Goal: Information Seeking & Learning: Check status

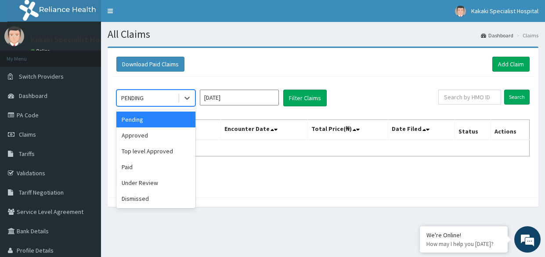
click at [141, 135] on div "Approved" at bounding box center [155, 135] width 79 height 16
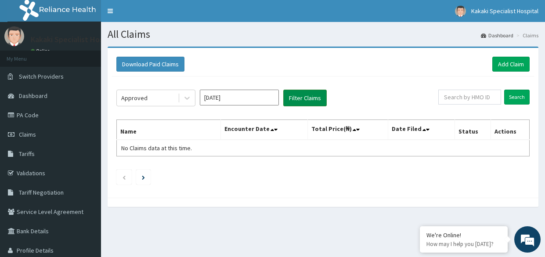
click at [309, 97] on button "Filter Claims" at bounding box center [304, 98] width 43 height 17
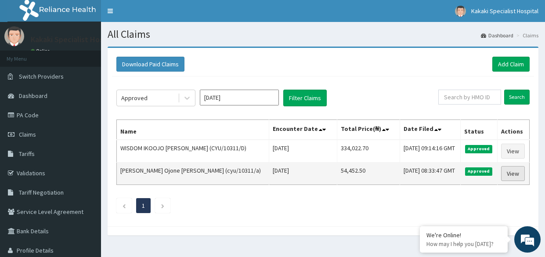
click at [515, 173] on link "View" at bounding box center [513, 173] width 24 height 15
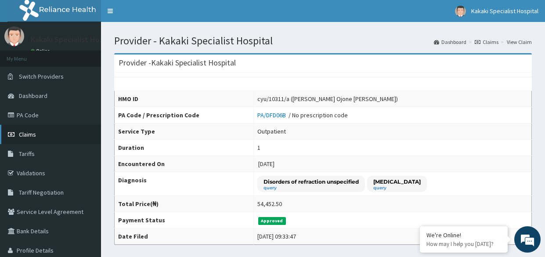
click at [27, 137] on span "Claims" at bounding box center [27, 134] width 17 height 8
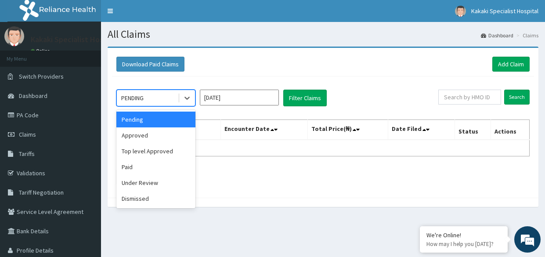
click at [139, 134] on div "Approved" at bounding box center [155, 135] width 79 height 16
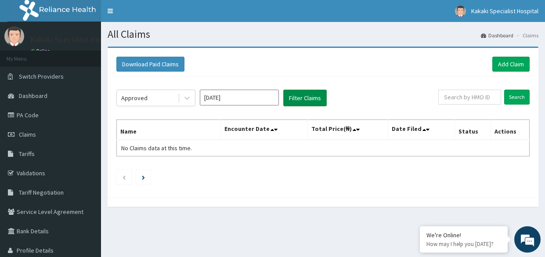
click at [315, 95] on button "Filter Claims" at bounding box center [304, 98] width 43 height 17
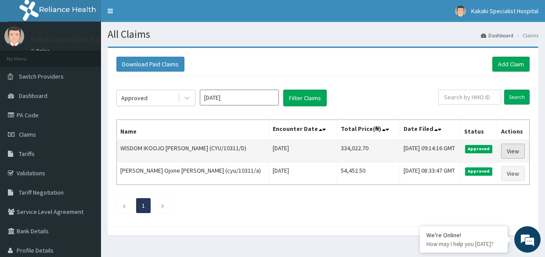
click at [512, 149] on link "View" at bounding box center [513, 151] width 24 height 15
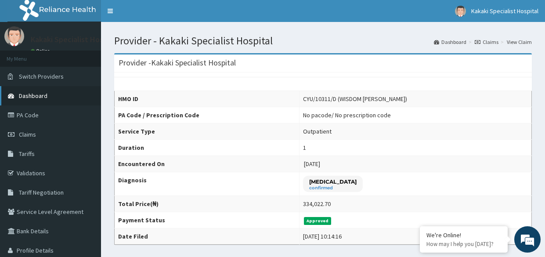
click at [21, 97] on span "Dashboard" at bounding box center [33, 96] width 29 height 8
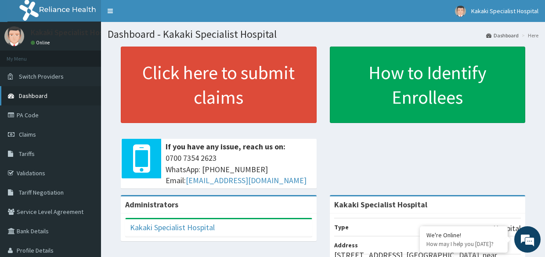
click at [27, 93] on span "Dashboard" at bounding box center [33, 96] width 29 height 8
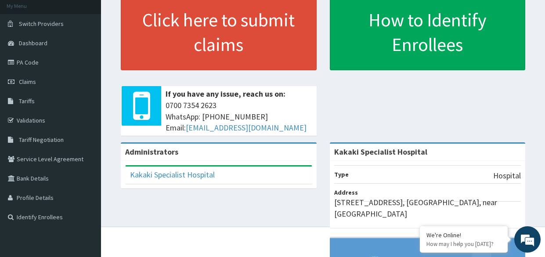
scroll to position [56, 0]
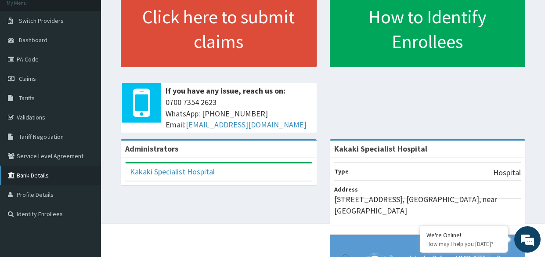
click at [22, 177] on link "Bank Details" at bounding box center [50, 175] width 101 height 19
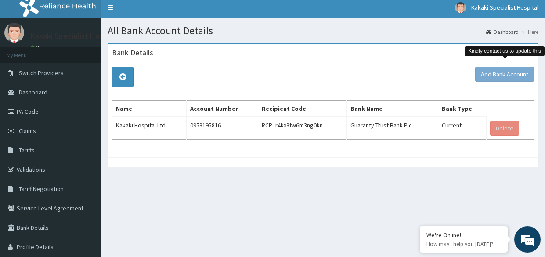
scroll to position [10, 0]
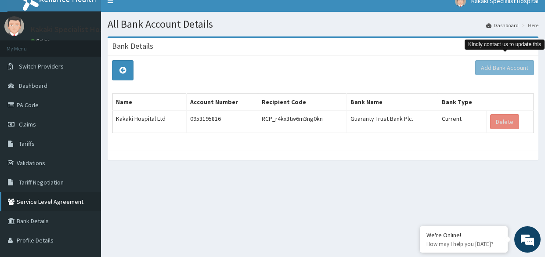
click at [34, 200] on link "Service Level Agreement" at bounding box center [50, 201] width 101 height 19
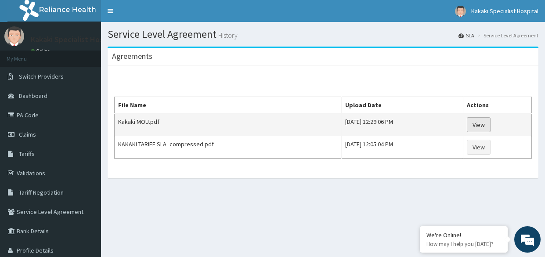
click at [485, 125] on link "View" at bounding box center [479, 124] width 24 height 15
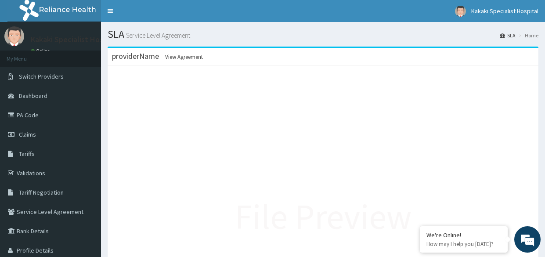
scroll to position [3, 0]
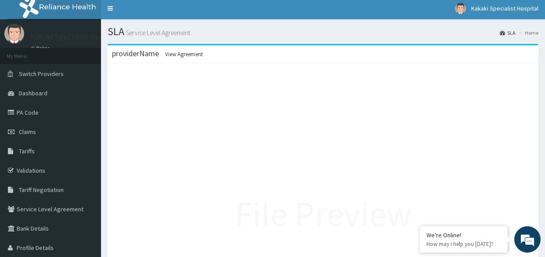
click at [185, 56] on span "View Agreement" at bounding box center [184, 53] width 38 height 7
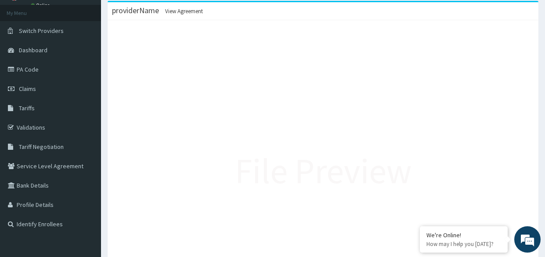
scroll to position [47, 0]
click at [30, 204] on link "Profile Details" at bounding box center [50, 203] width 101 height 19
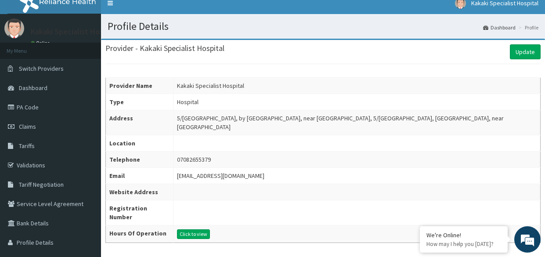
scroll to position [14, 0]
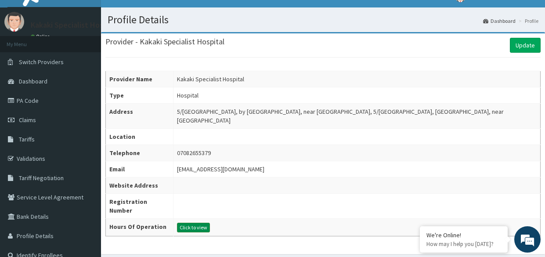
click at [195, 223] on button "Click to view" at bounding box center [193, 228] width 33 height 10
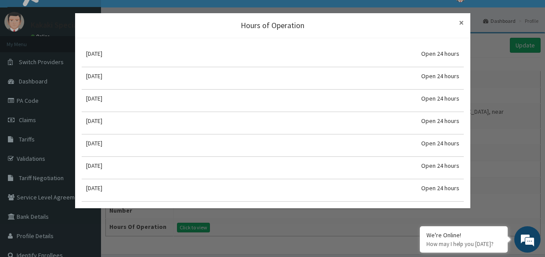
click at [464, 22] on span "×" at bounding box center [461, 23] width 5 height 12
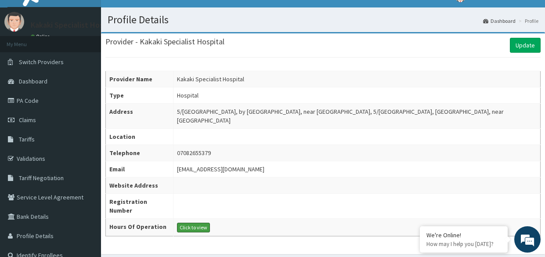
scroll to position [20, 0]
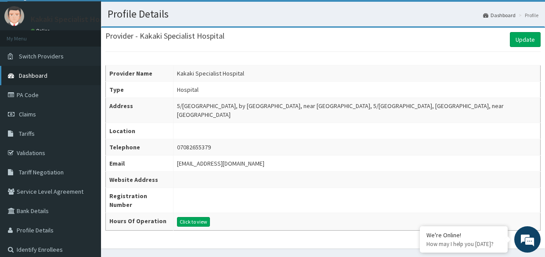
click at [22, 75] on span "Dashboard" at bounding box center [33, 76] width 29 height 8
